Goal: Task Accomplishment & Management: Use online tool/utility

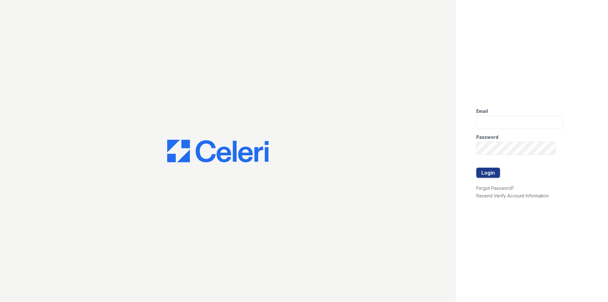
type input "[EMAIL_ADDRESS][DOMAIN_NAME]"
click at [484, 181] on div at bounding box center [519, 181] width 87 height 6
click at [484, 175] on button "Login" at bounding box center [488, 173] width 24 height 10
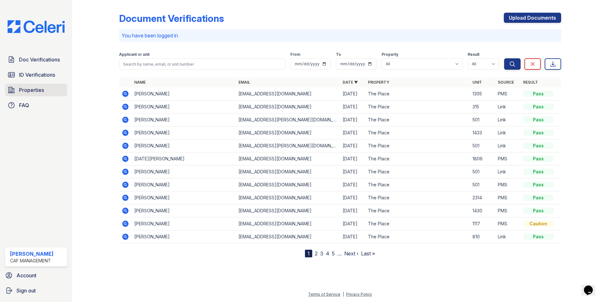
click at [44, 88] on span "Properties" at bounding box center [31, 90] width 25 height 8
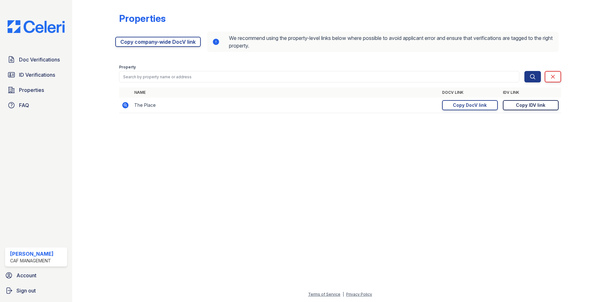
click at [532, 104] on div "Copy IDV link" at bounding box center [530, 105] width 29 height 6
